Goal: Check status: Check status

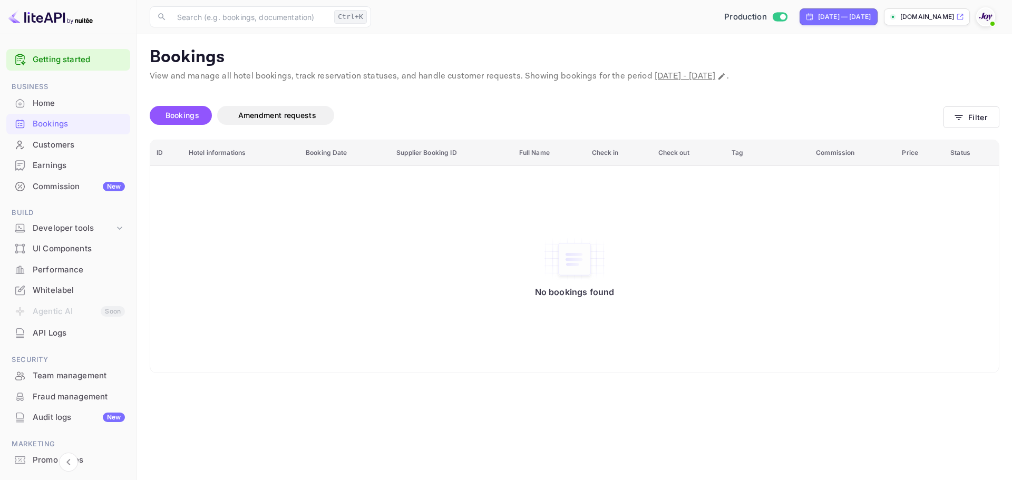
click at [77, 125] on div "Bookings" at bounding box center [79, 124] width 92 height 12
click at [969, 121] on button "Filter" at bounding box center [972, 117] width 56 height 22
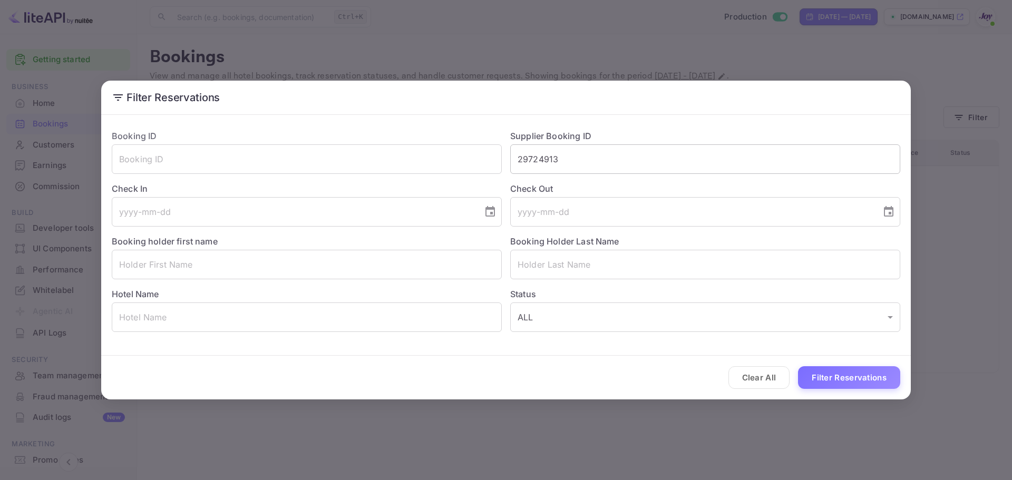
click at [521, 151] on input "29724913" at bounding box center [705, 159] width 390 height 30
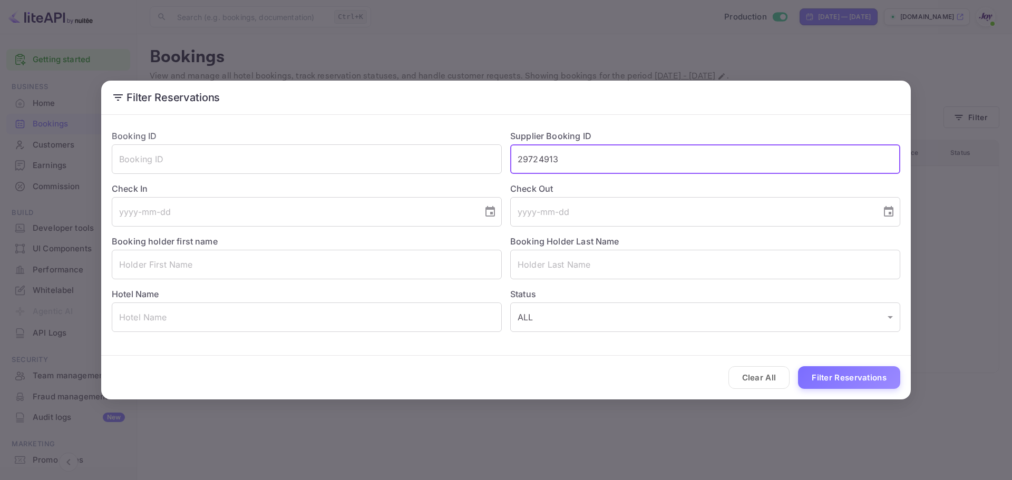
click at [529, 157] on input "29724913" at bounding box center [705, 159] width 390 height 30
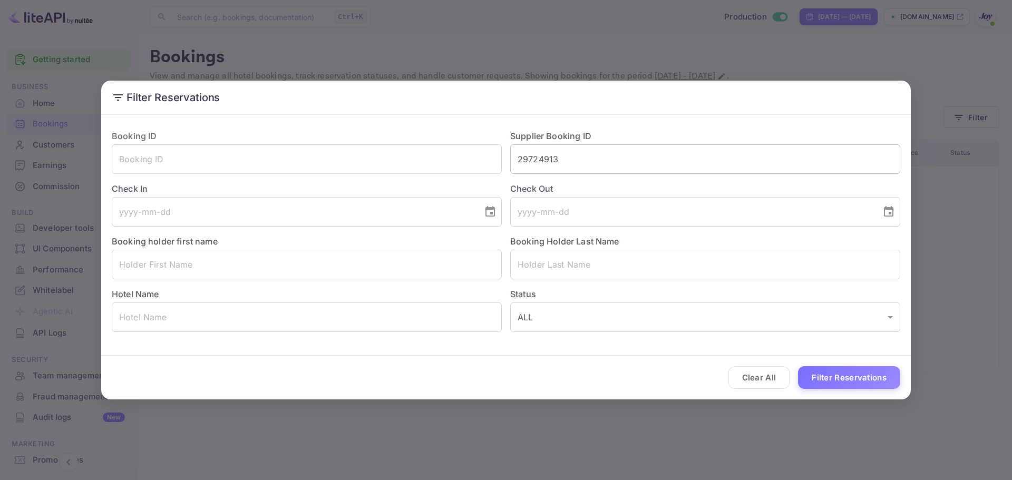
click at [555, 163] on input "29724913" at bounding box center [705, 159] width 390 height 30
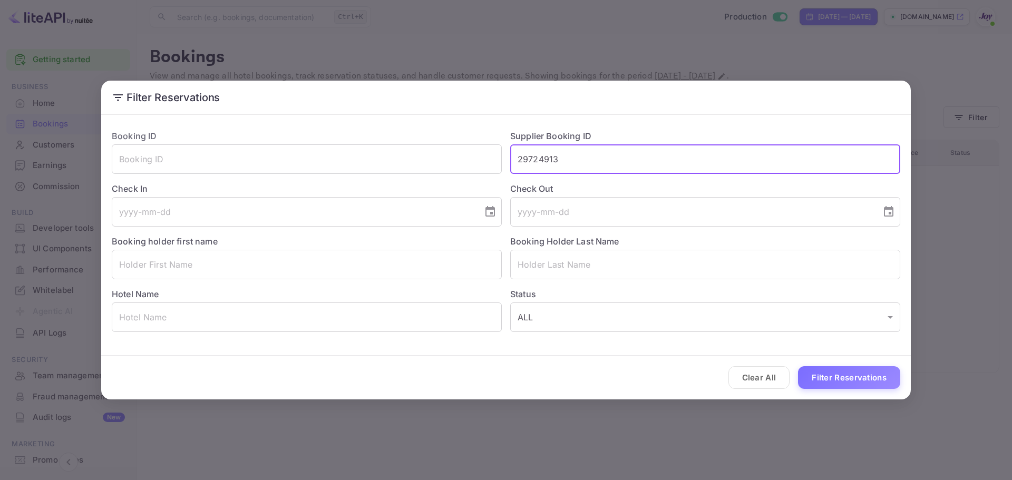
click at [555, 163] on input "29724913" at bounding box center [705, 159] width 390 height 30
paste input "9160165"
type input "9160165"
click at [819, 370] on button "Filter Reservations" at bounding box center [849, 377] width 102 height 23
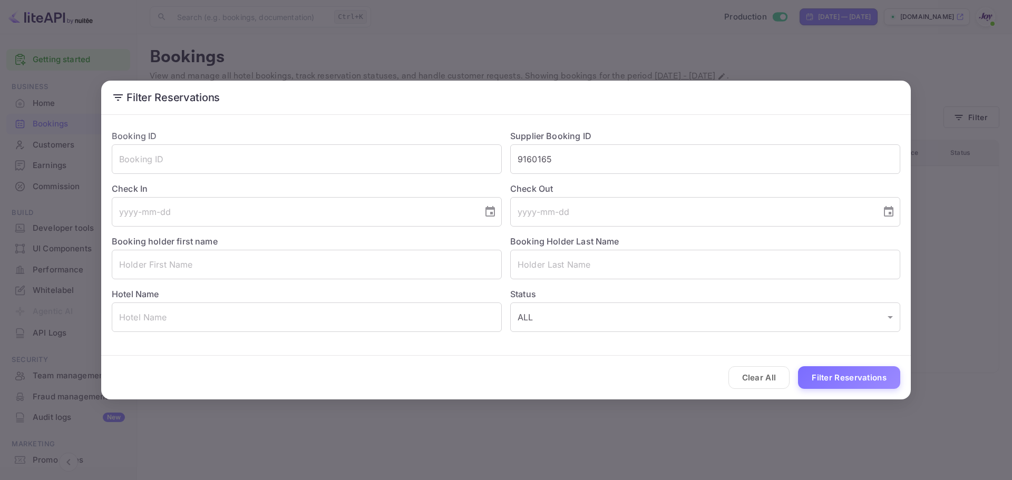
click at [924, 187] on div "Filter Reservations Booking ID ​ Supplier Booking ID 9160165 ​ Check In ​ Check…" at bounding box center [506, 240] width 1012 height 480
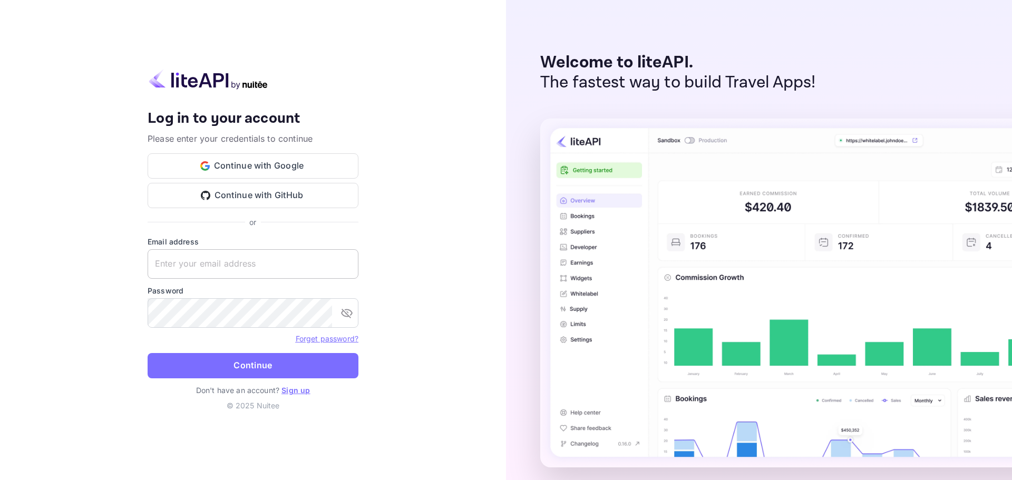
click at [266, 267] on input "text" at bounding box center [253, 264] width 211 height 30
paste input "[EMAIL_ADDRESS][DOMAIN_NAME]"
type input "[EMAIL_ADDRESS][DOMAIN_NAME]"
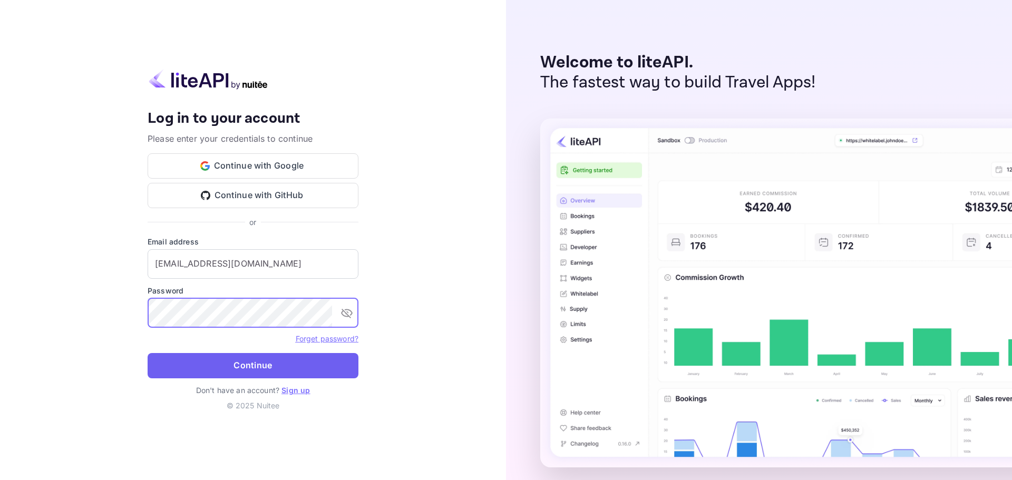
click at [223, 365] on button "Continue" at bounding box center [253, 365] width 211 height 25
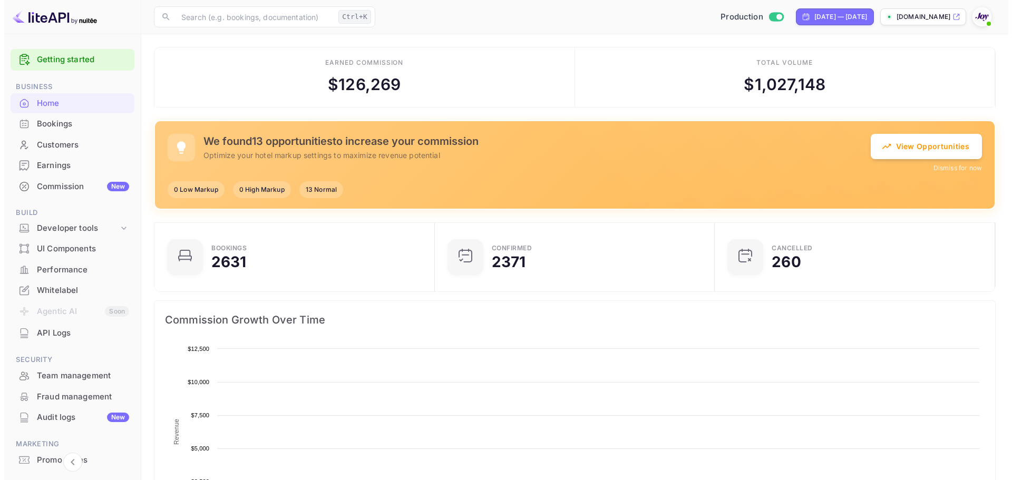
scroll to position [163, 266]
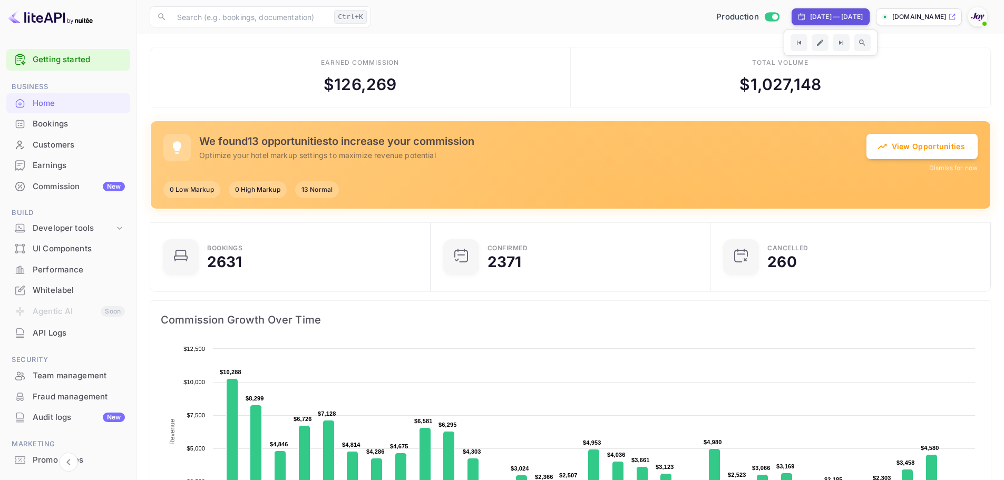
click at [827, 18] on div "[DATE] — [DATE]" at bounding box center [836, 16] width 53 height 9
select select "8"
select select "2025"
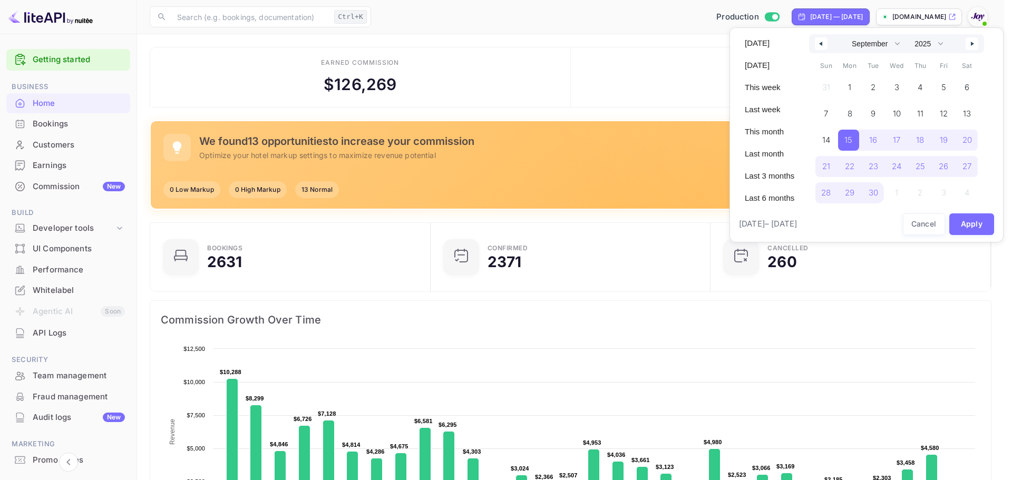
drag, startPoint x: 976, startPoint y: 44, endPoint x: 938, endPoint y: 93, distance: 62.4
click at [975, 44] on icon "button" at bounding box center [973, 44] width 5 height 4
select select "9"
click at [856, 142] on span "13" at bounding box center [848, 140] width 21 height 21
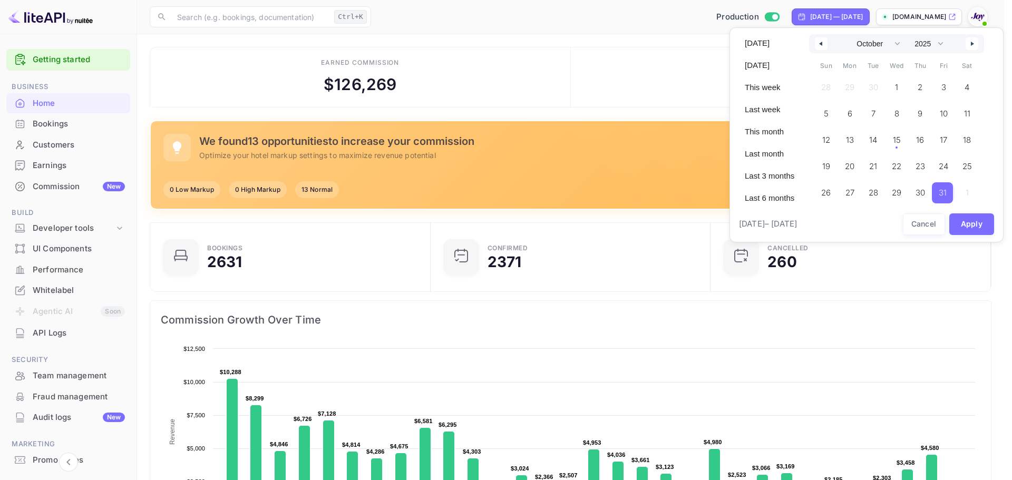
click at [946, 193] on span "31" at bounding box center [943, 192] width 8 height 19
click at [942, 192] on span "31" at bounding box center [943, 192] width 8 height 19
click at [965, 225] on button "Apply" at bounding box center [971, 224] width 45 height 22
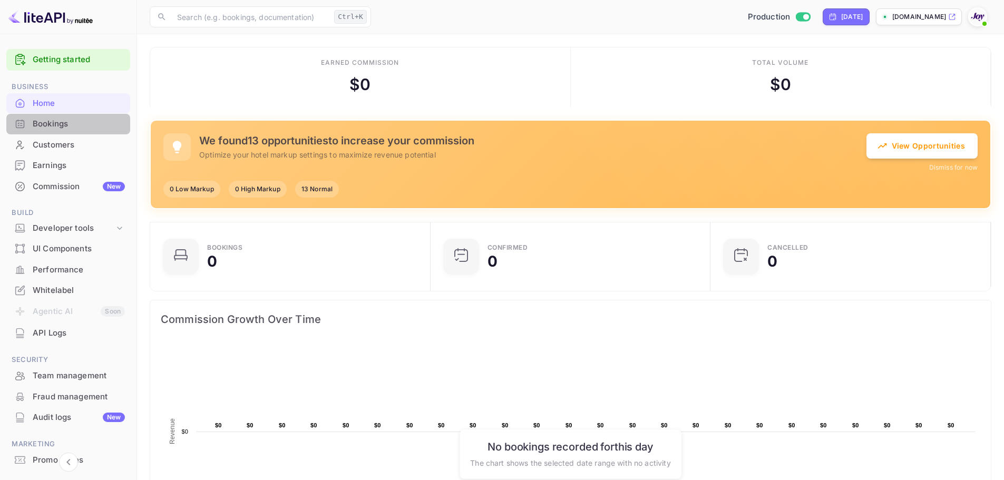
click at [107, 129] on div "Bookings" at bounding box center [79, 124] width 92 height 12
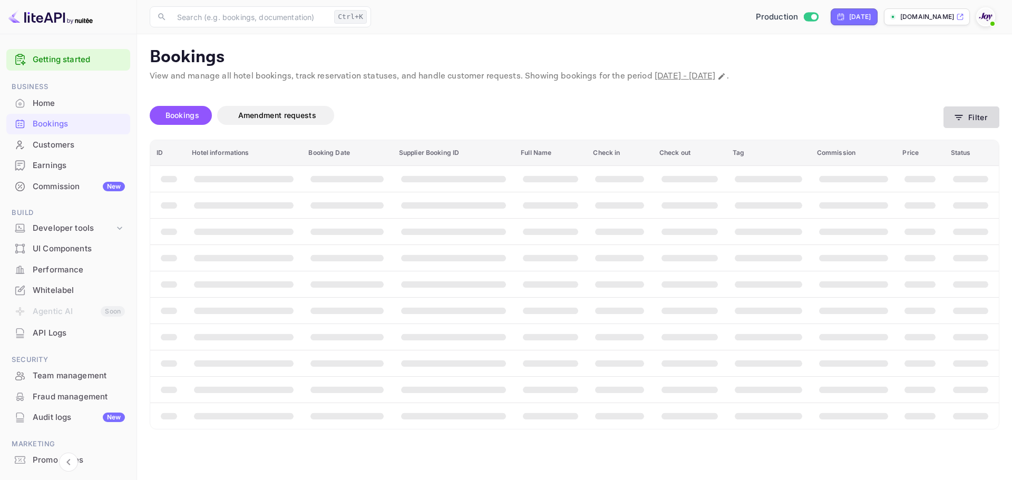
click at [953, 121] on button "Filter" at bounding box center [972, 117] width 56 height 22
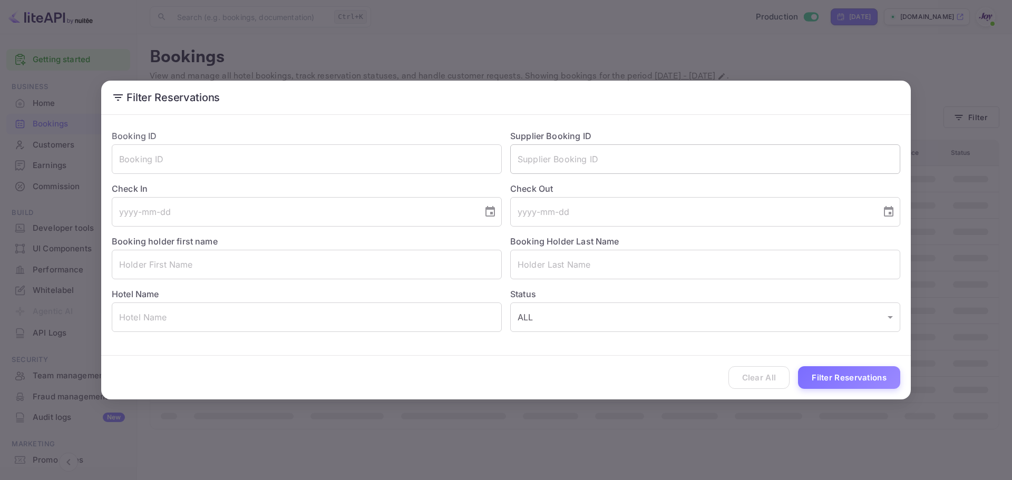
click at [579, 159] on input "text" at bounding box center [705, 159] width 390 height 30
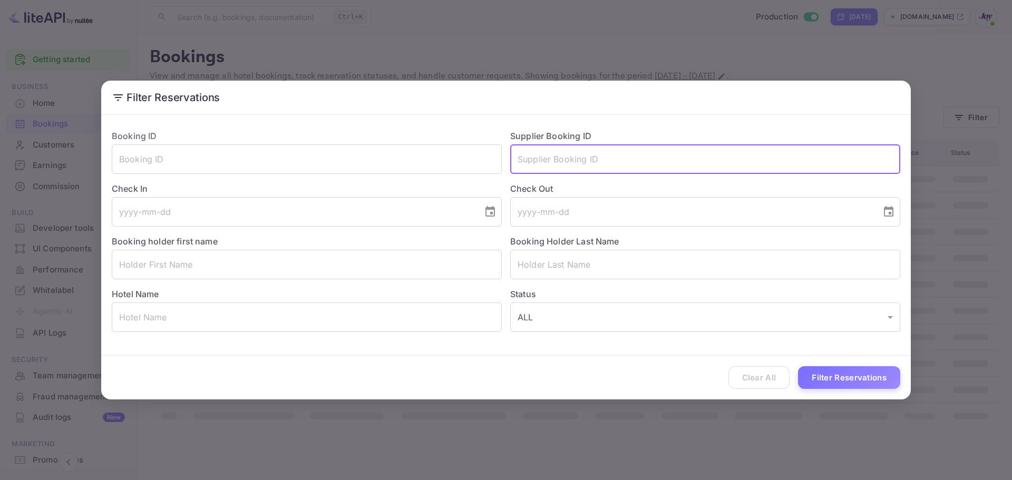
paste input "9160165"
type input "9160165"
click at [849, 379] on button "Filter Reservations" at bounding box center [849, 377] width 102 height 23
